Goal: Find specific page/section: Find specific page/section

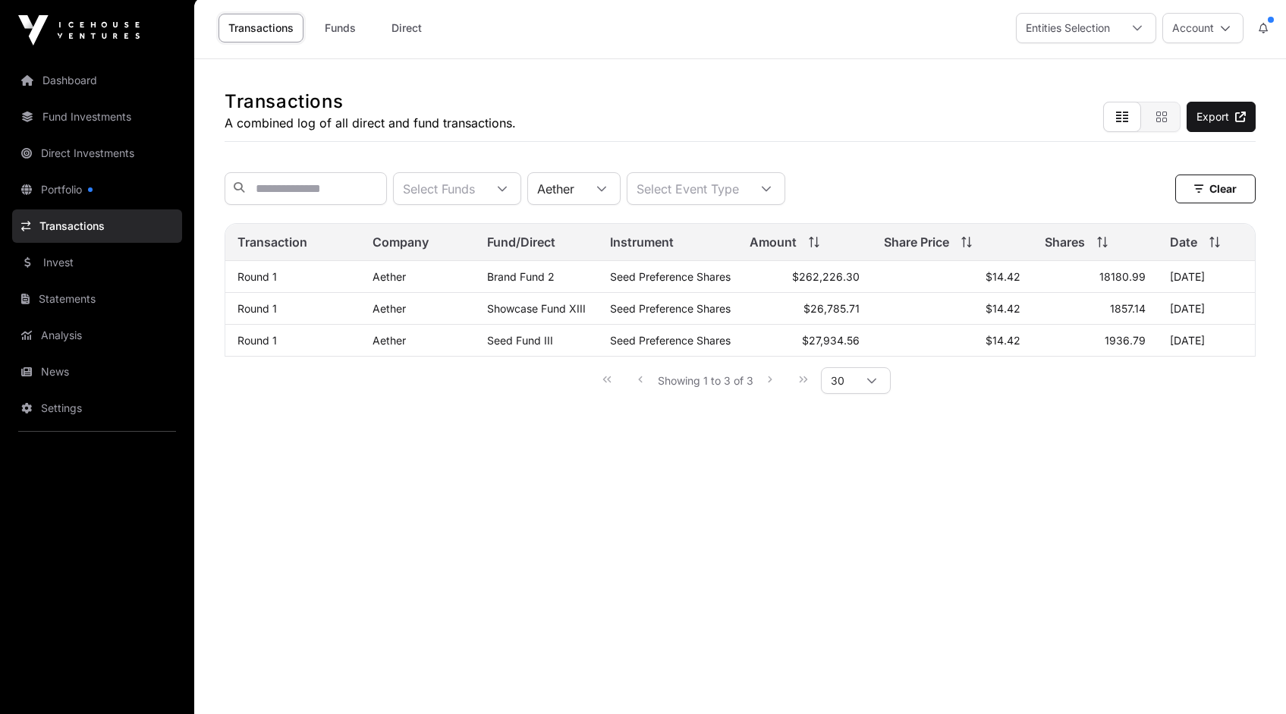
scroll to position [16, 10]
click at [607, 190] on icon at bounding box center [601, 189] width 11 height 11
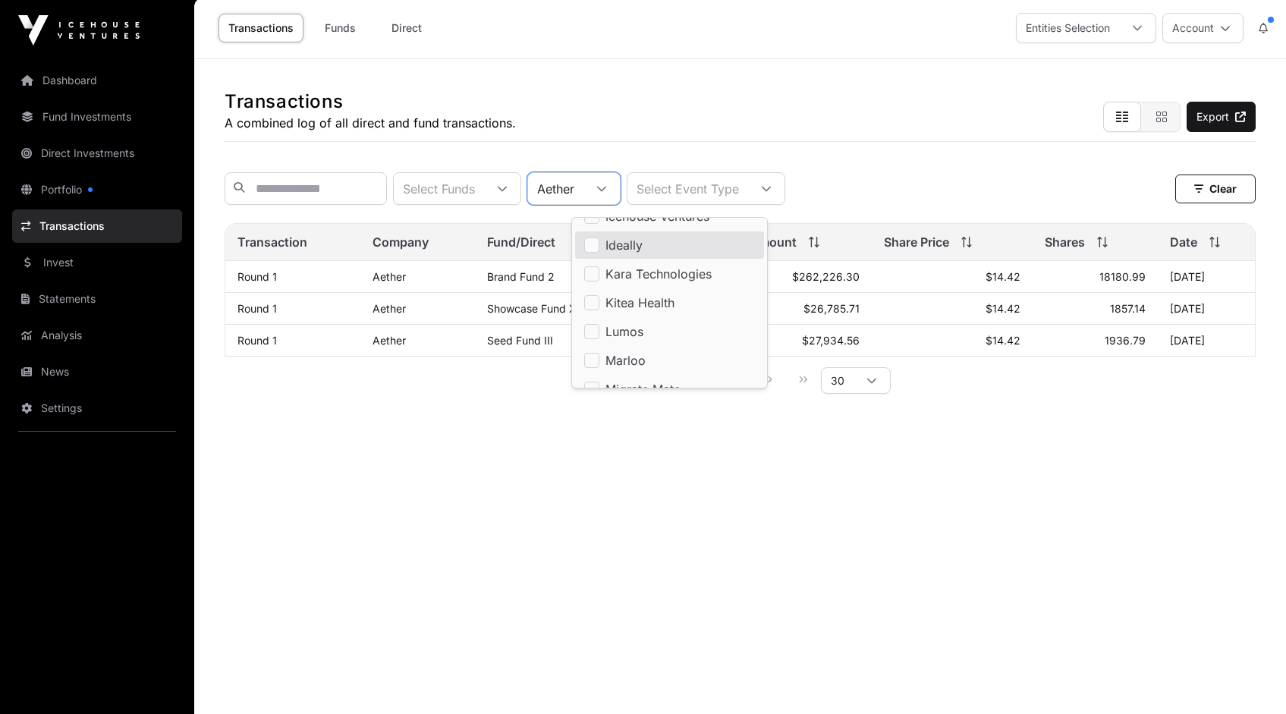
scroll to position [744, 0]
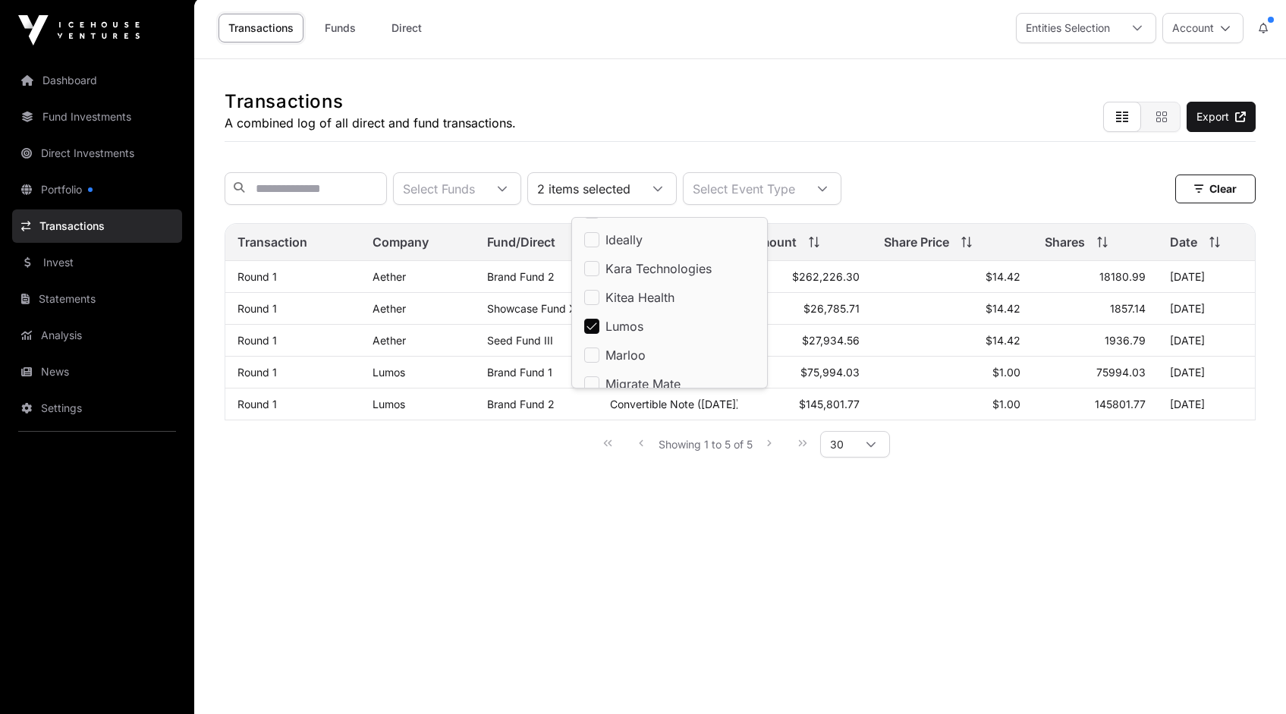
click at [561, 485] on div "Transactions A combined log of all direct and fund transactions. Export Select …" at bounding box center [740, 272] width 1092 height 426
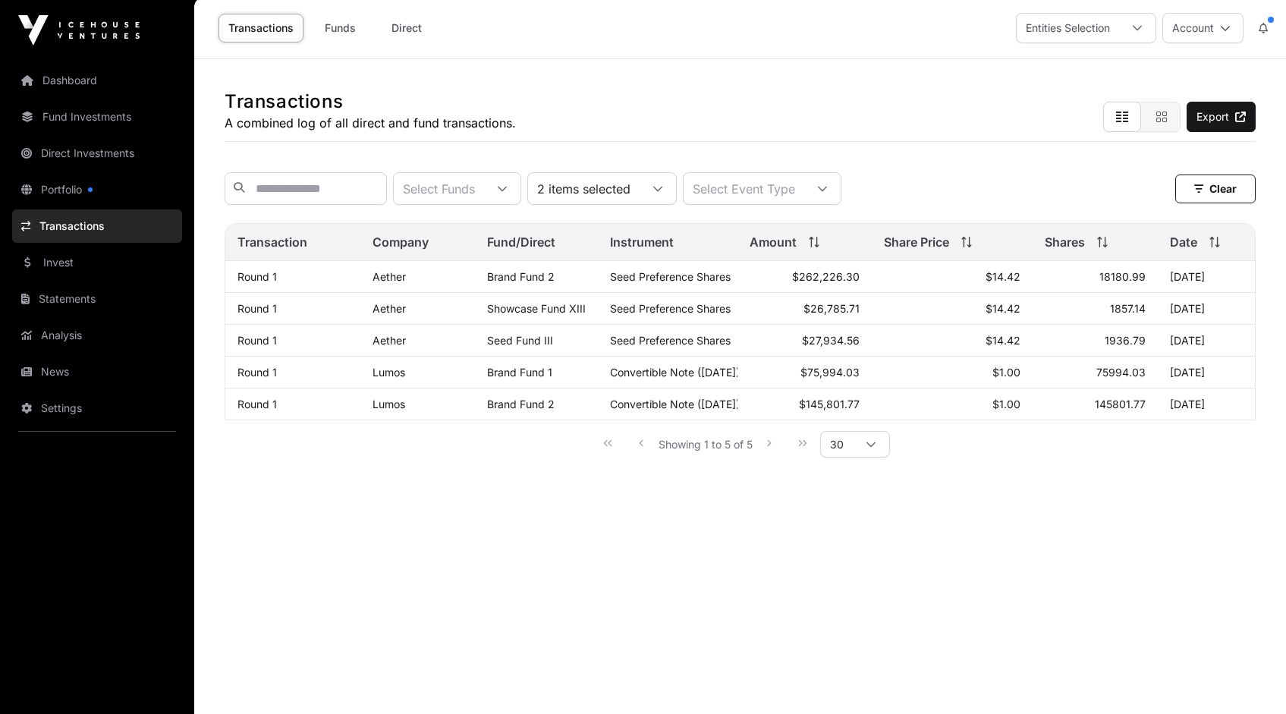
click at [663, 190] on icon at bounding box center [657, 189] width 11 height 11
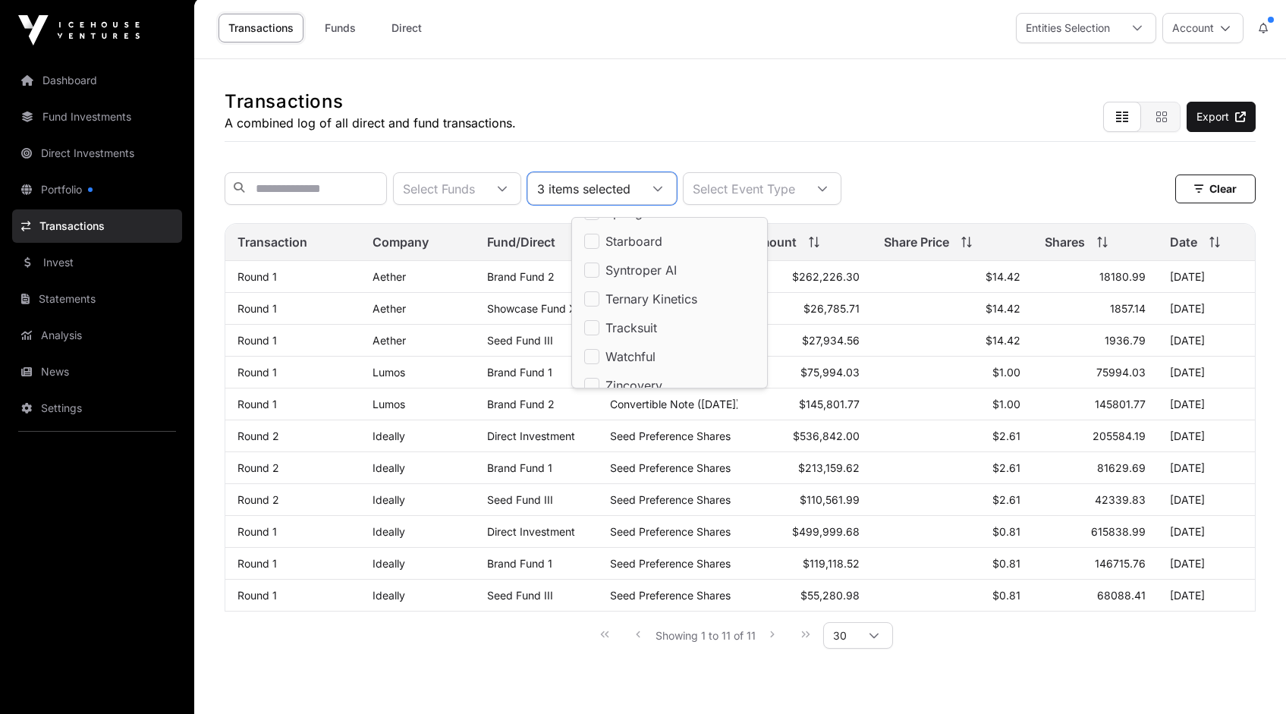
scroll to position [1183, 0]
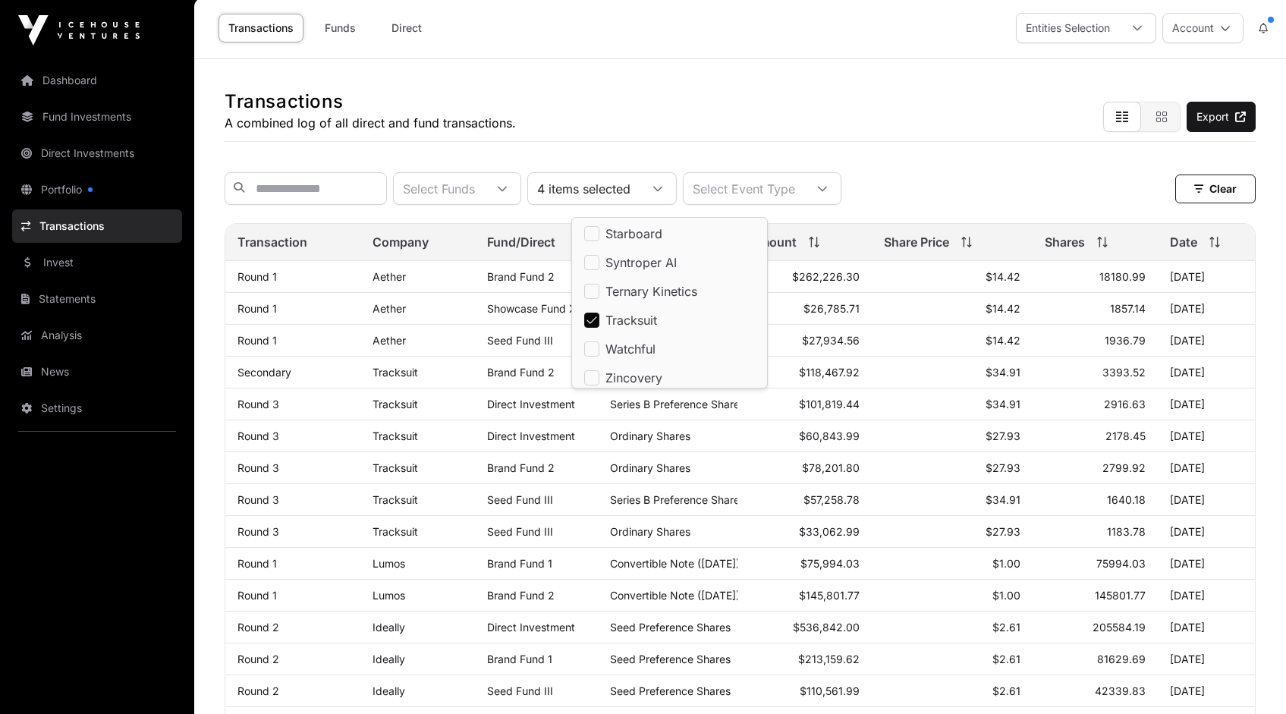
click at [915, 175] on div "Select Funds 4 items selected Select Event Type Clear" at bounding box center [740, 188] width 1031 height 33
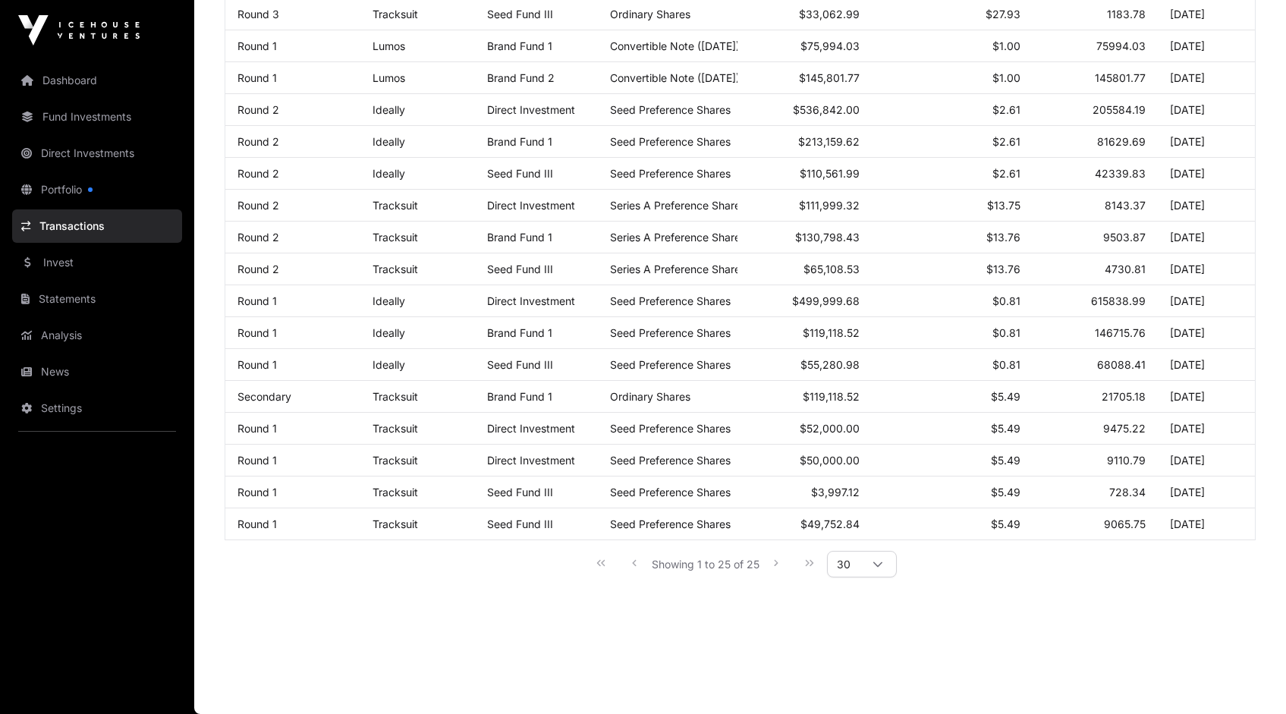
scroll to position [529, 0]
click at [879, 564] on icon at bounding box center [877, 564] width 11 height 11
click at [857, 538] on span "1000" at bounding box center [854, 544] width 28 height 12
click at [944, 596] on div "Transactions A combined log of all direct and fund transactions. Export Select …" at bounding box center [740, 73] width 1092 height 1063
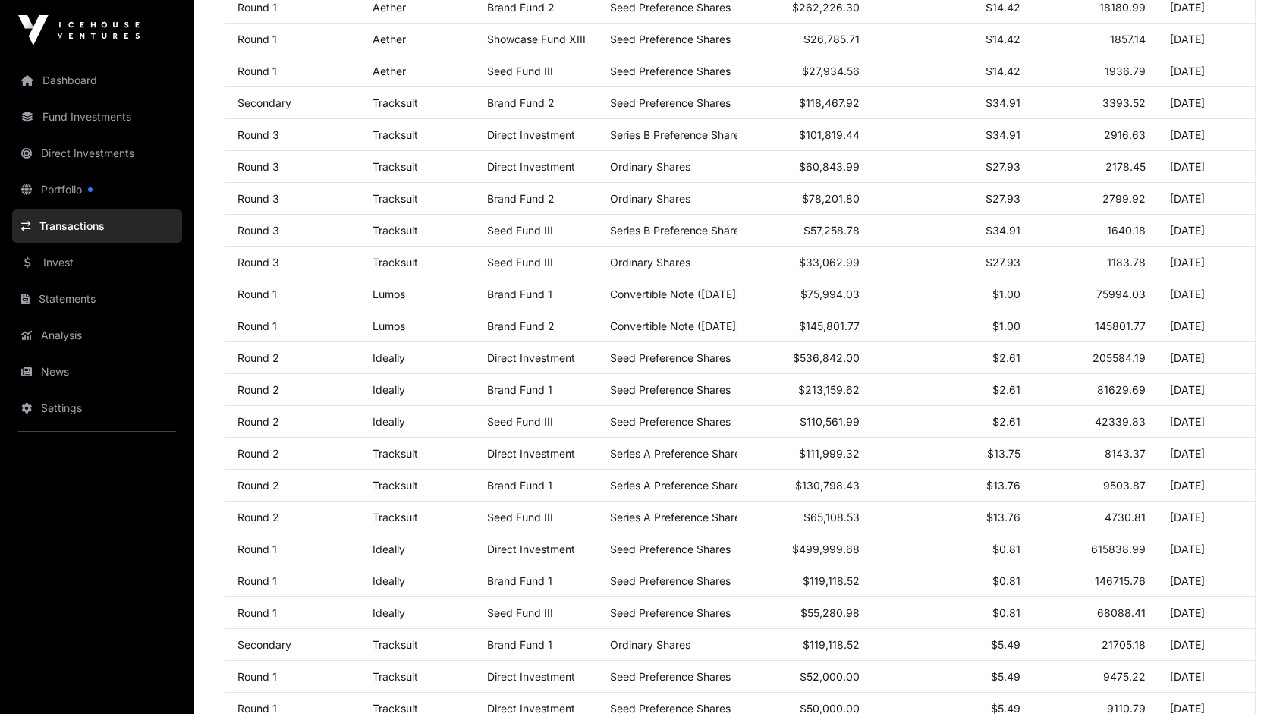
scroll to position [0, 0]
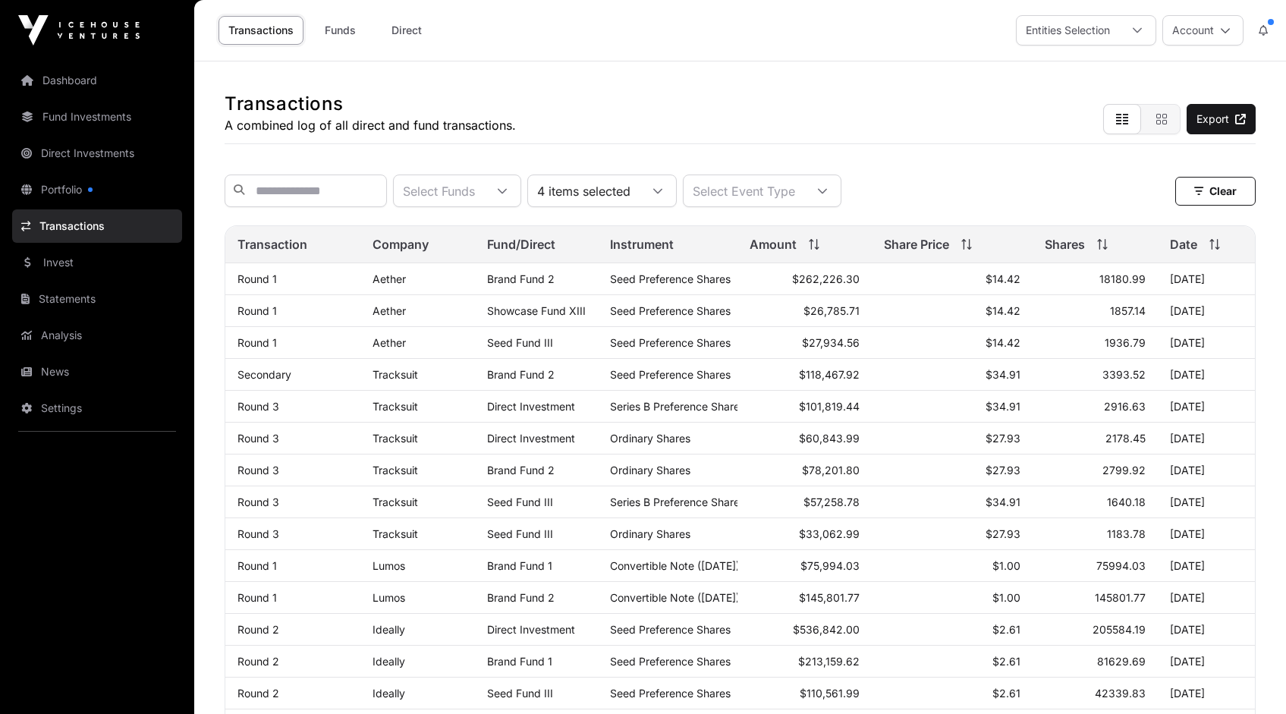
click at [663, 196] on icon at bounding box center [657, 191] width 11 height 11
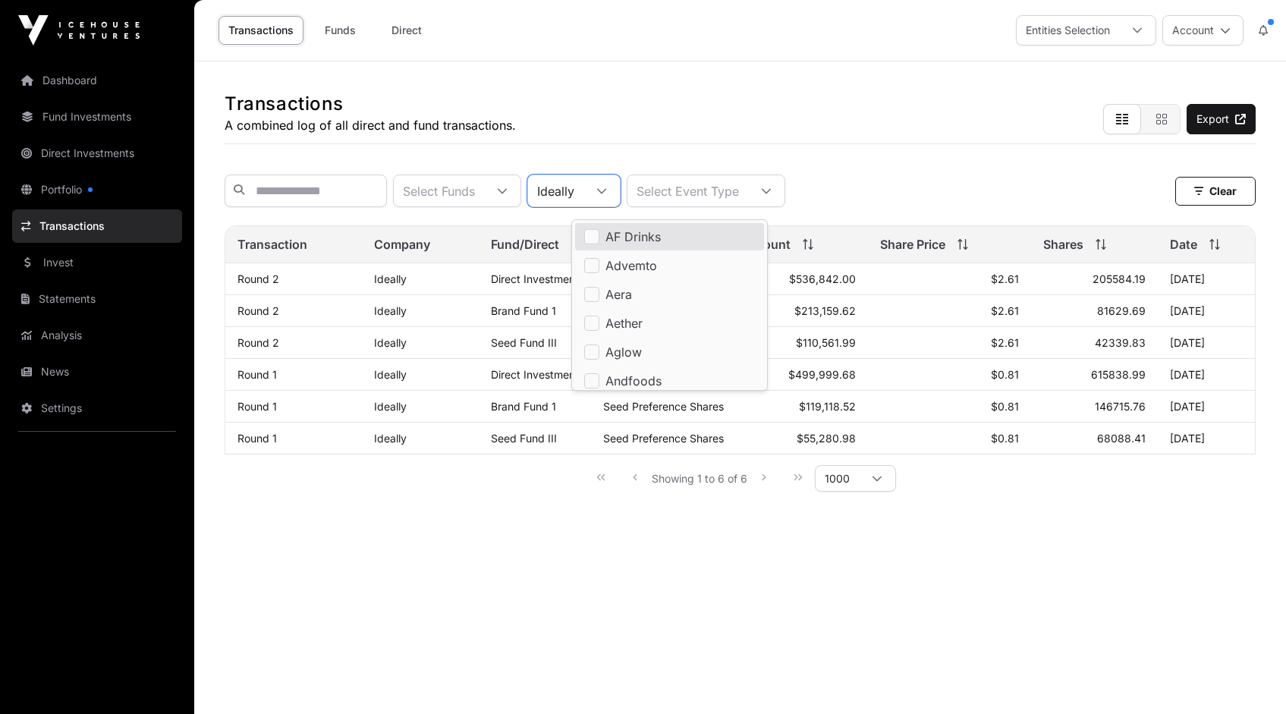
click at [908, 219] on div "Select Funds Ideally Select Event Type Clear Clear Filters" at bounding box center [740, 190] width 1031 height 57
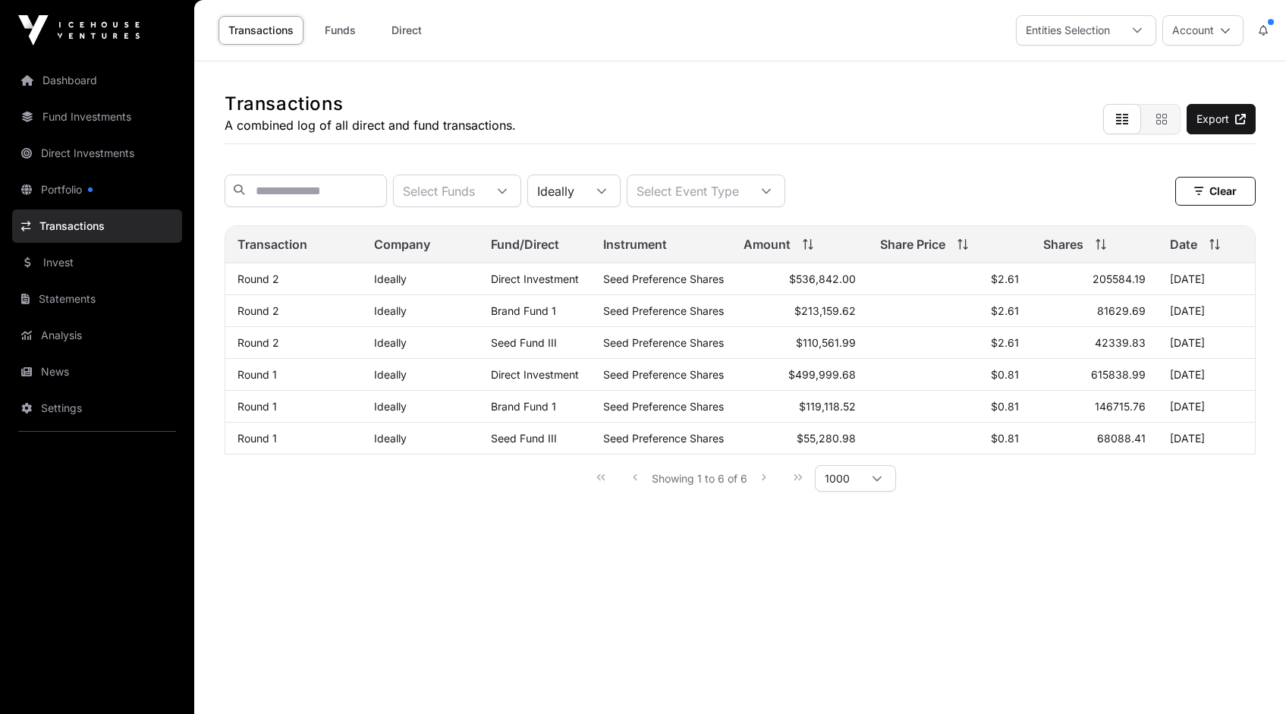
click at [832, 177] on div "Select Funds Ideally Select Event Type Clear" at bounding box center [740, 190] width 1031 height 33
click at [620, 193] on div at bounding box center [601, 190] width 36 height 31
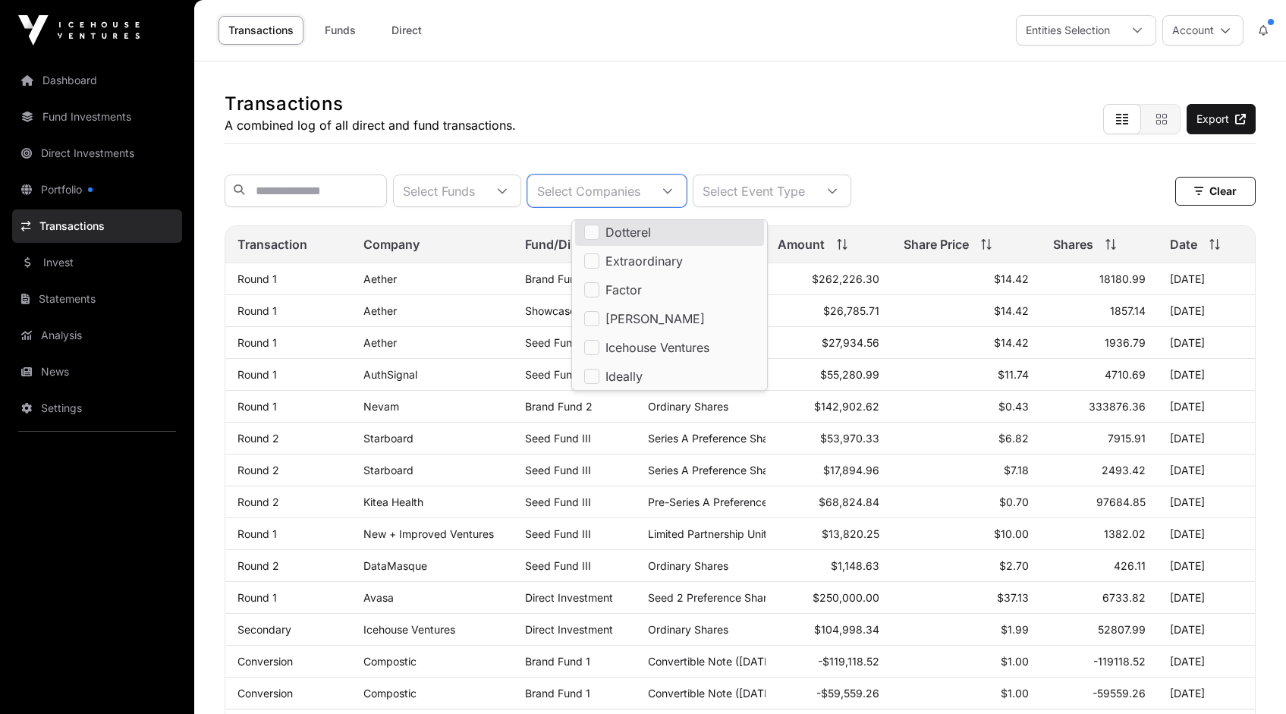
scroll to position [608, 0]
